Goal: Task Accomplishment & Management: Complete application form

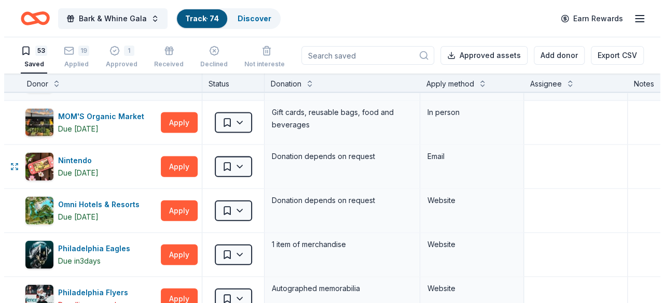
scroll to position [1147, 0]
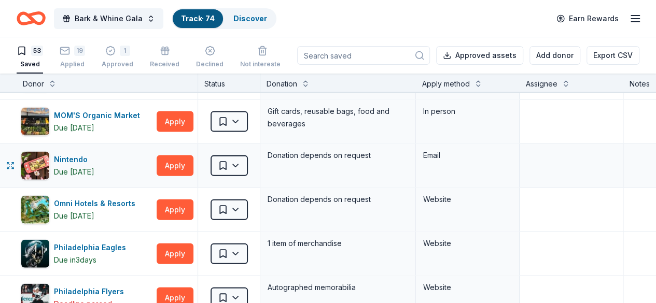
drag, startPoint x: 175, startPoint y: 166, endPoint x: 164, endPoint y: 166, distance: 11.4
click at [164, 166] on div "Nintendo Due [DATE] Apply" at bounding box center [107, 166] width 181 height 44
click at [175, 162] on button "Apply" at bounding box center [175, 166] width 37 height 21
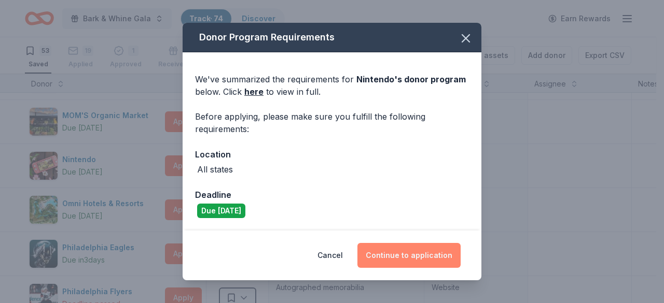
click at [413, 249] on button "Continue to application" at bounding box center [408, 255] width 103 height 25
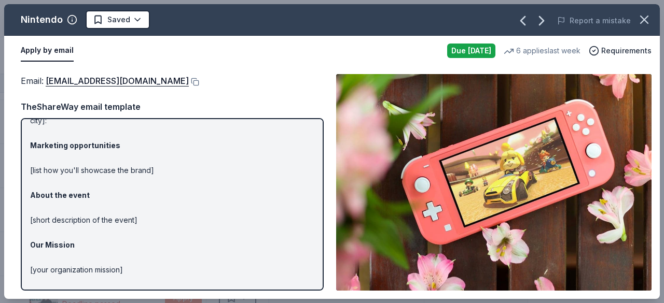
scroll to position [119, 0]
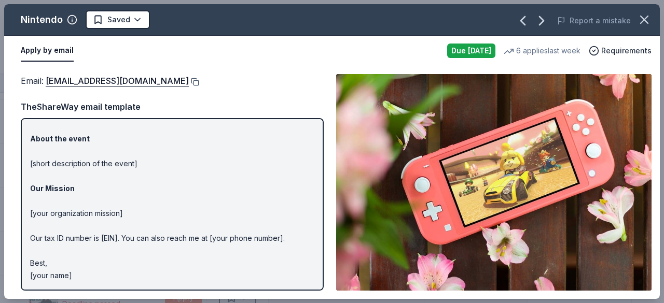
click at [199, 81] on button at bounding box center [194, 82] width 10 height 8
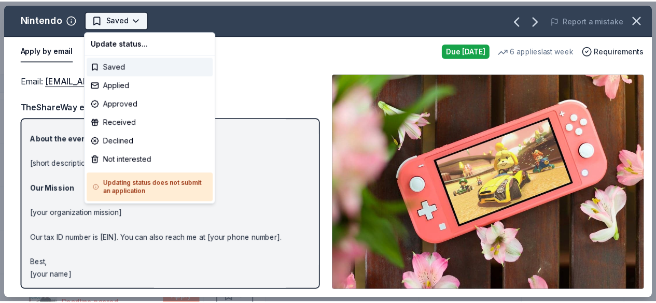
scroll to position [0, 0]
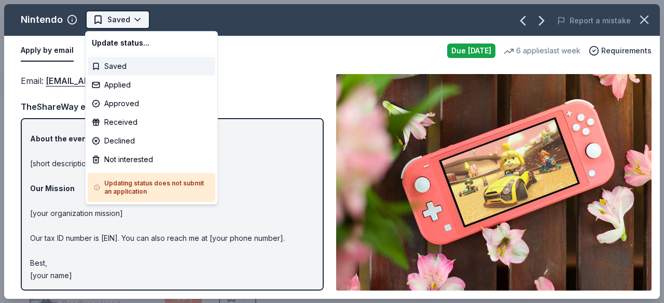
click at [121, 16] on html "Bark & Whine Gala Track · 74 Discover Earn Rewards 53 Saved 19 Applied 1 Approv…" at bounding box center [332, 151] width 664 height 303
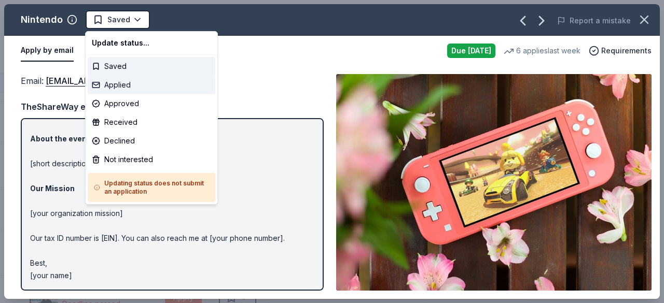
click at [127, 83] on div "Applied" at bounding box center [152, 85] width 128 height 19
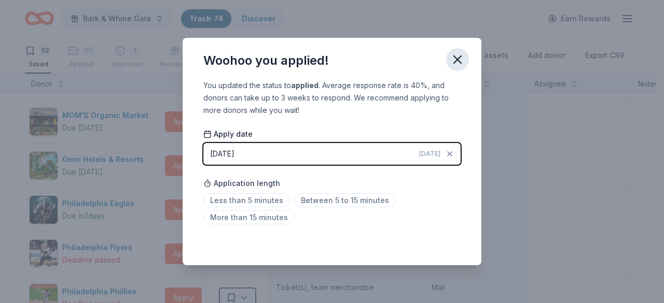
click at [452, 63] on icon "button" at bounding box center [457, 59] width 15 height 15
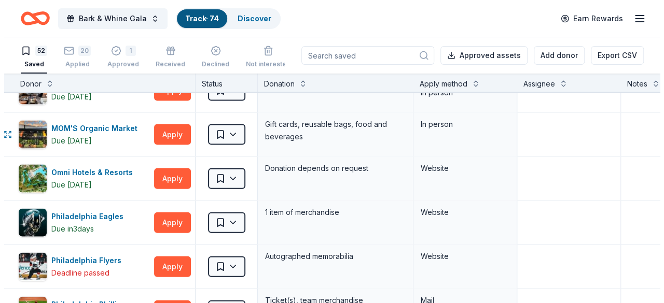
scroll to position [1148, 7]
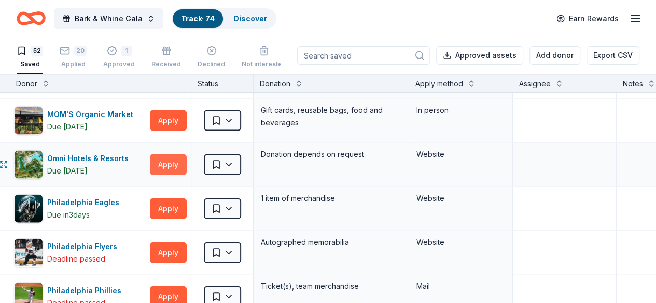
click at [176, 156] on button "Apply" at bounding box center [168, 165] width 37 height 21
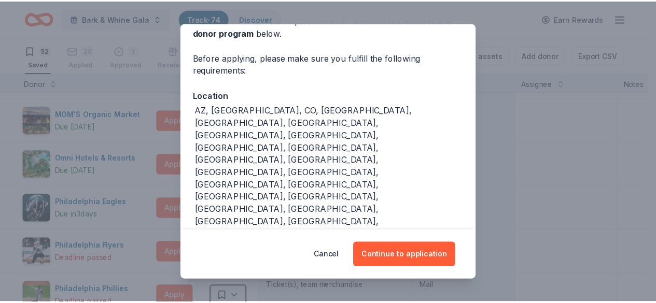
scroll to position [67, 0]
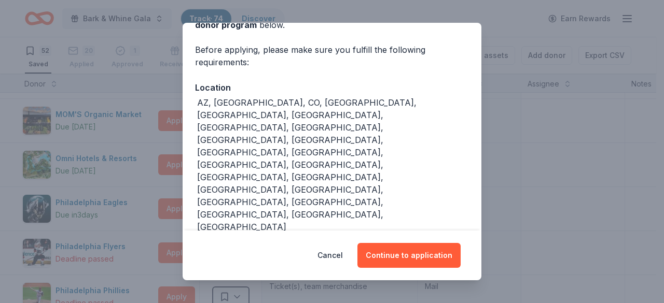
click at [512, 194] on div "Donor Program Requirements We've summarized the requirements for Omni Hotels & …" at bounding box center [332, 151] width 664 height 303
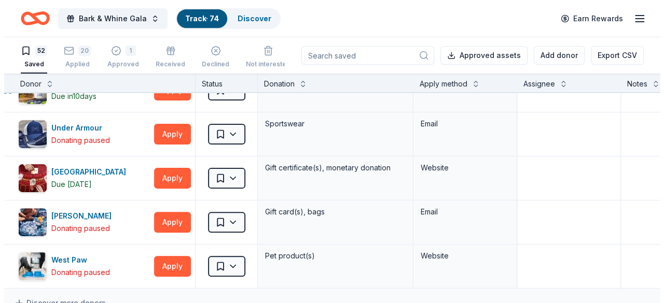
scroll to position [2110, 7]
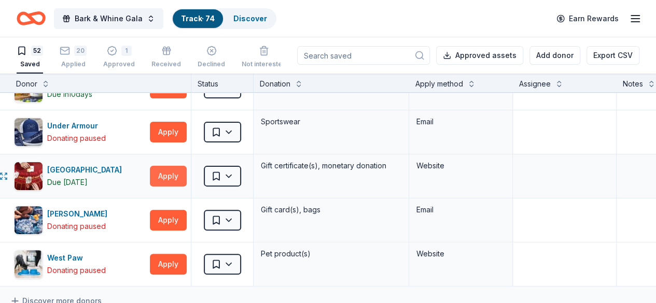
click at [172, 171] on button "Apply" at bounding box center [168, 176] width 37 height 21
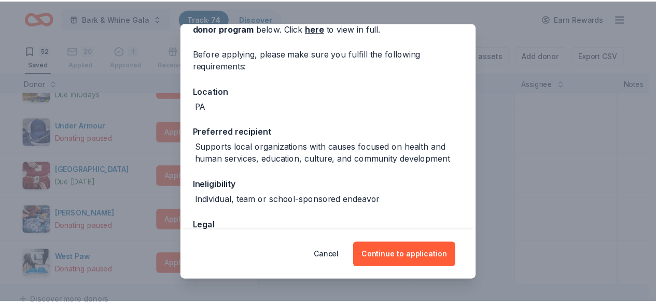
scroll to position [67, 0]
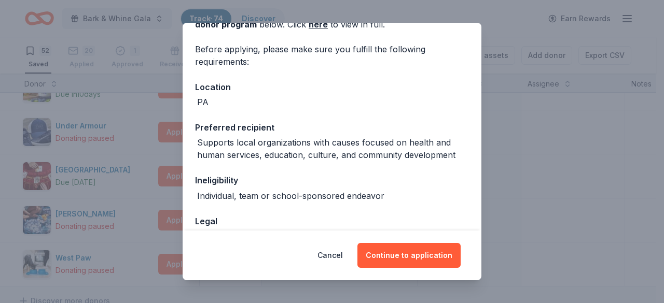
click at [121, 150] on div "Donor Program Requirements We've summarized the requirements for Valley Forge C…" at bounding box center [332, 151] width 664 height 303
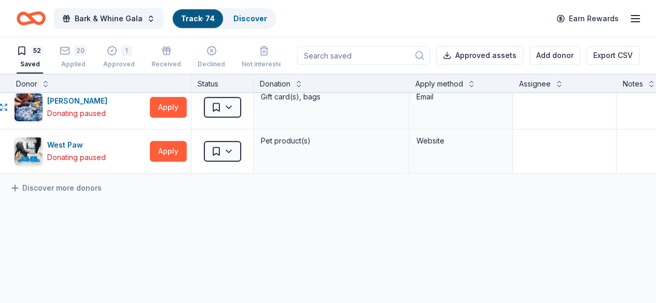
scroll to position [2226, 7]
